Goal: Navigation & Orientation: Find specific page/section

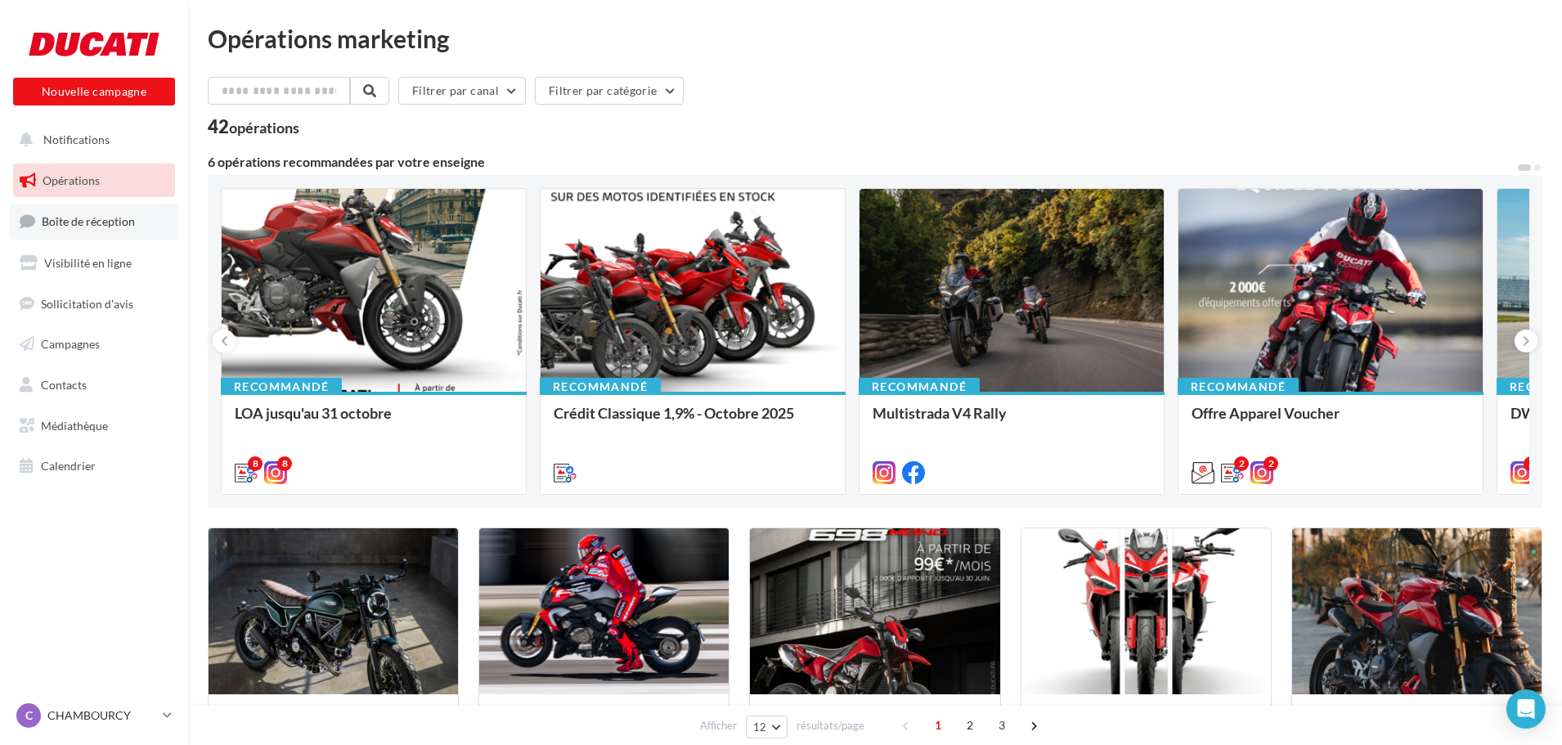
click at [93, 222] on span "Boîte de réception" at bounding box center [88, 221] width 93 height 14
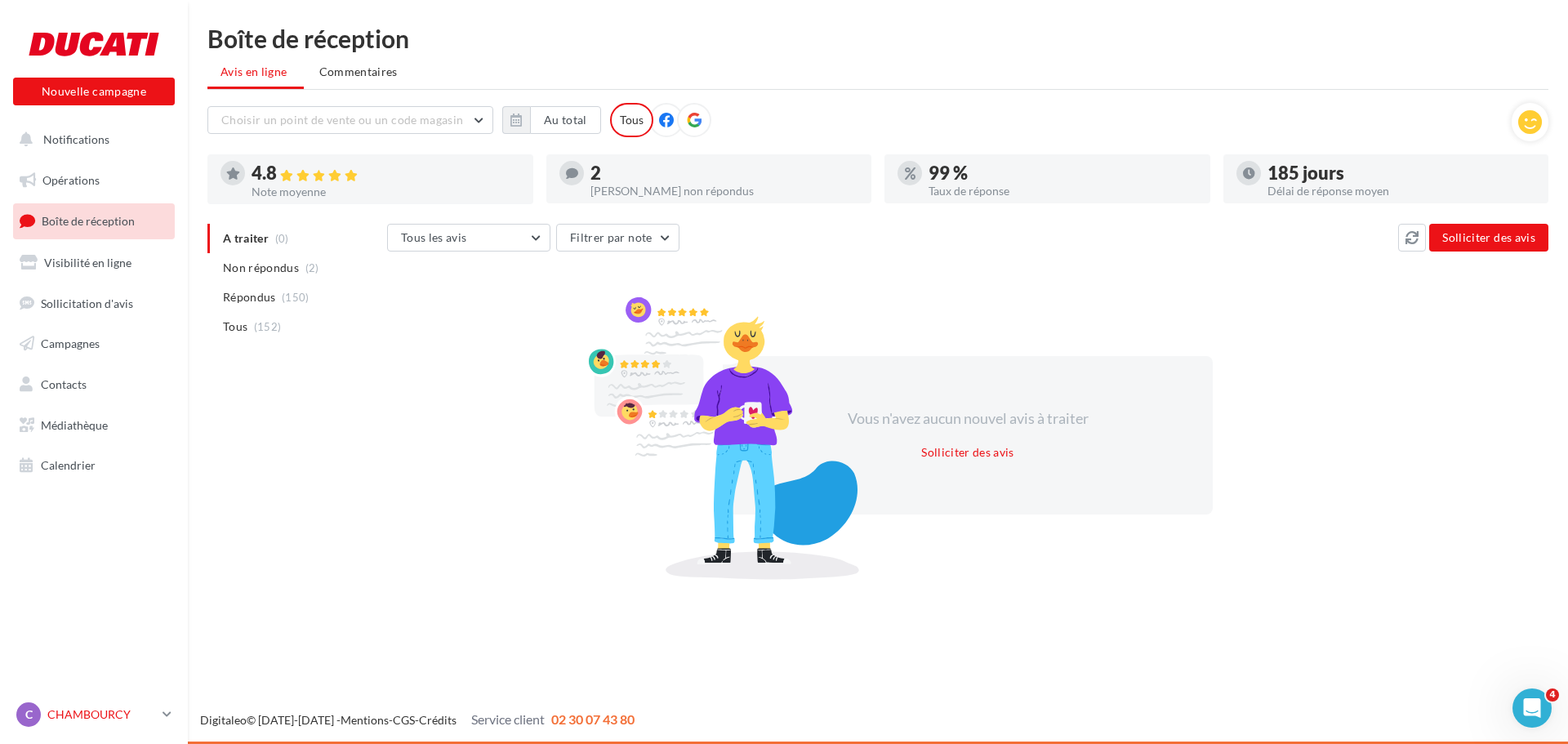
click at [96, 708] on p "CHAMBOURCY" at bounding box center [101, 714] width 109 height 16
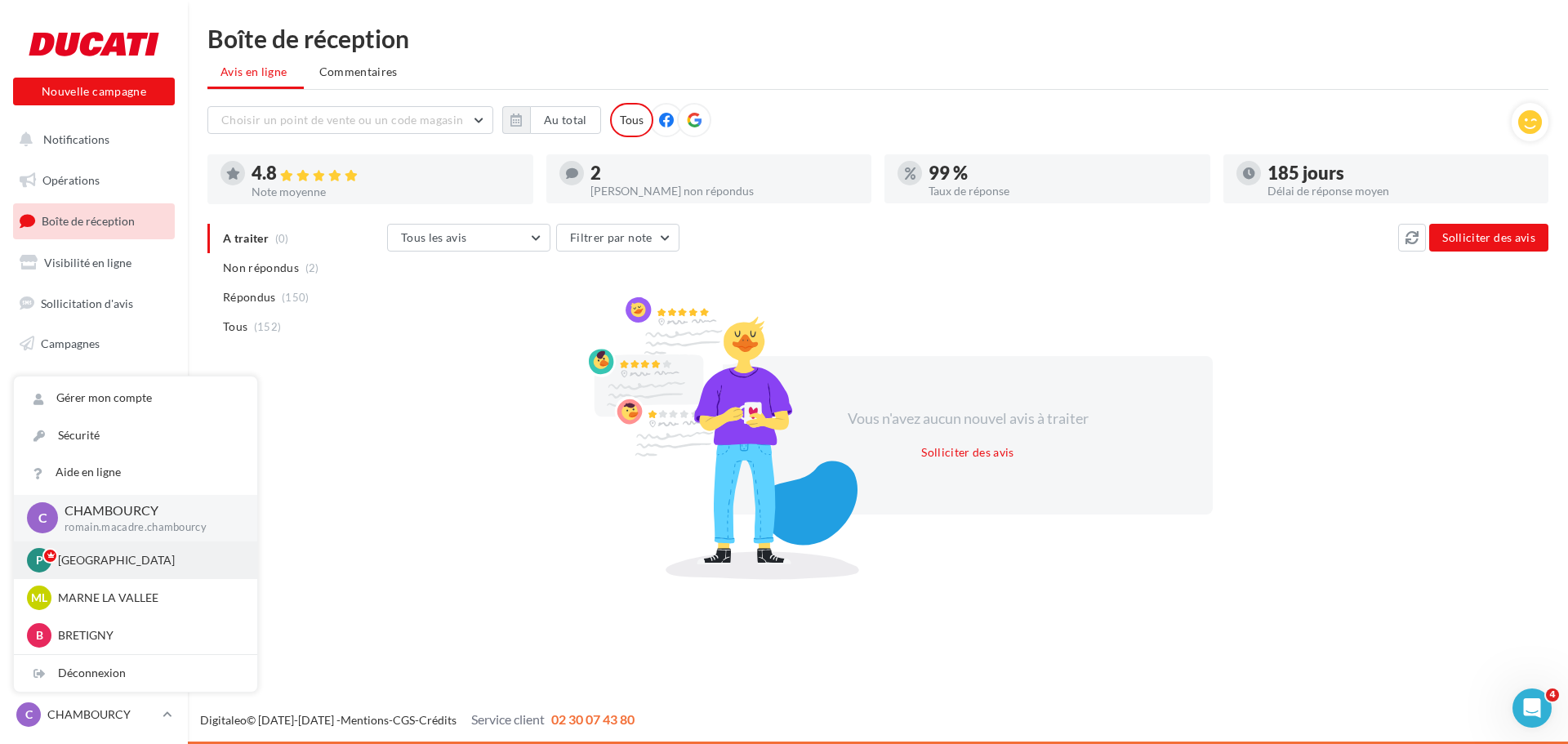
click at [108, 553] on p "PARIS" at bounding box center [148, 560] width 180 height 16
